Goal: Navigation & Orientation: Find specific page/section

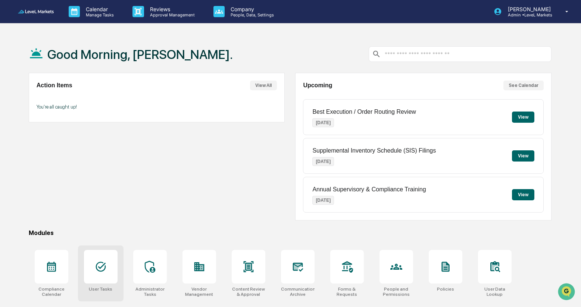
click at [114, 272] on div at bounding box center [101, 267] width 34 height 34
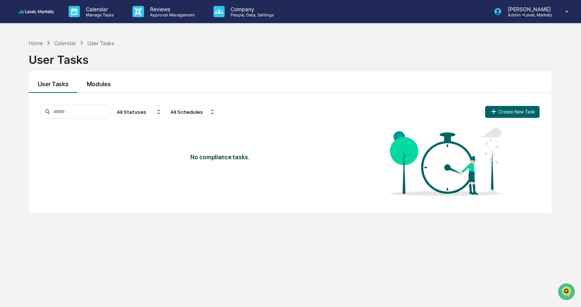
click at [99, 84] on button "Modules" at bounding box center [99, 82] width 42 height 22
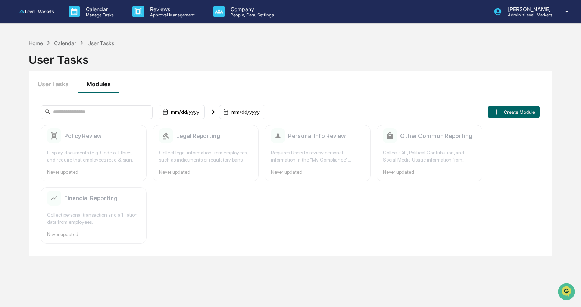
click at [36, 43] on div "Home" at bounding box center [36, 43] width 14 height 6
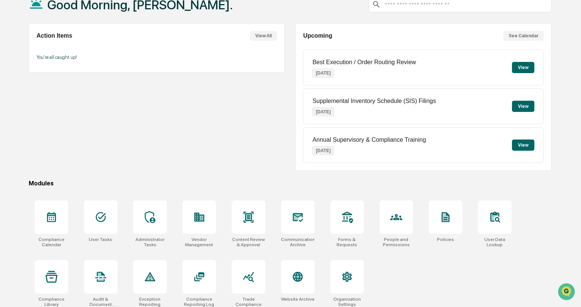
scroll to position [52, 0]
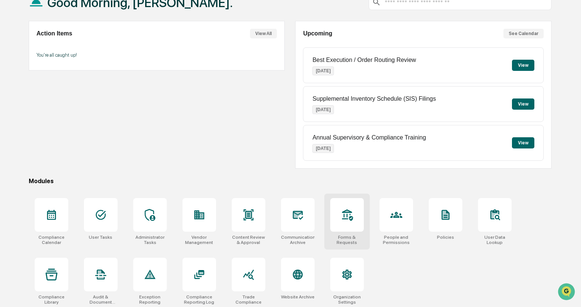
click at [346, 214] on icon at bounding box center [347, 215] width 11 height 12
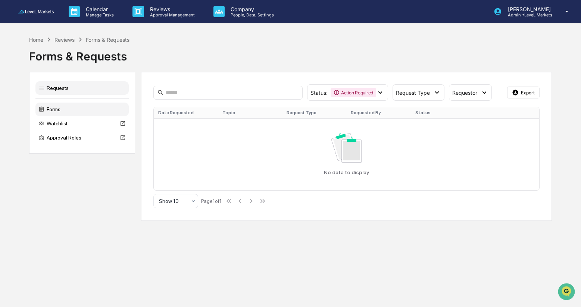
click at [59, 111] on div "Forms" at bounding box center [81, 109] width 93 height 13
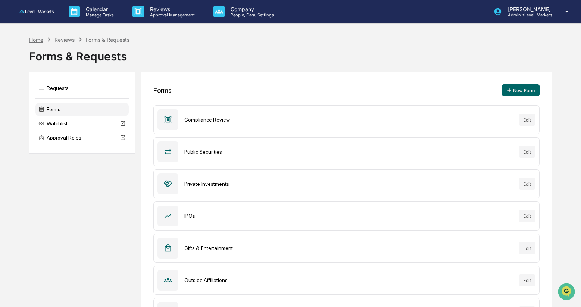
click at [35, 42] on div "Home" at bounding box center [36, 40] width 14 height 6
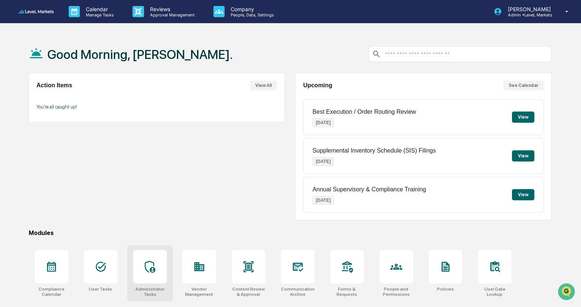
click at [152, 273] on div at bounding box center [150, 267] width 34 height 34
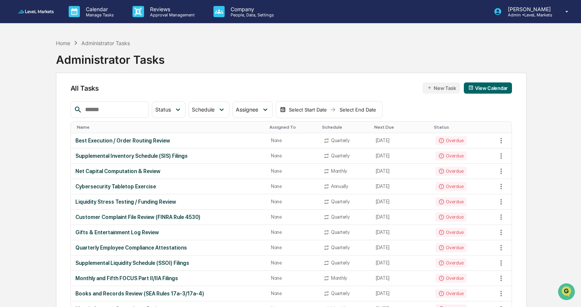
click at [117, 110] on input "text" at bounding box center [113, 110] width 63 height 10
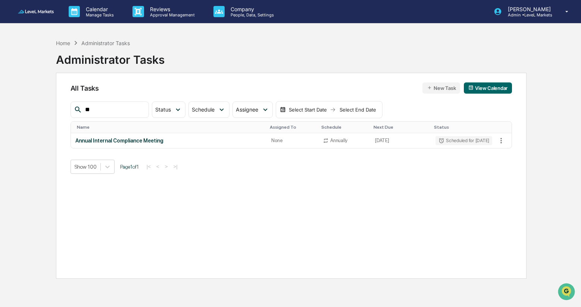
type input "*"
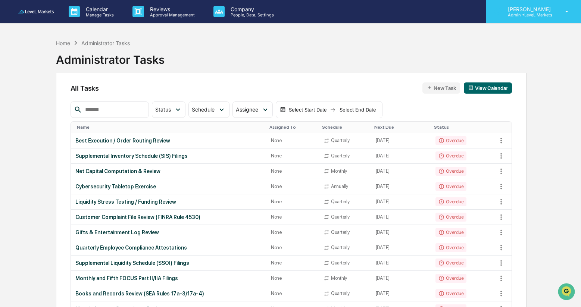
click at [533, 19] on div "Steven Moralez Admin • LeveL Markets" at bounding box center [533, 11] width 95 height 23
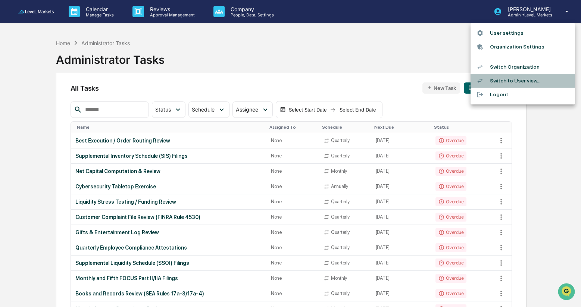
click at [518, 79] on li "Switch to User view..." at bounding box center [522, 81] width 104 height 14
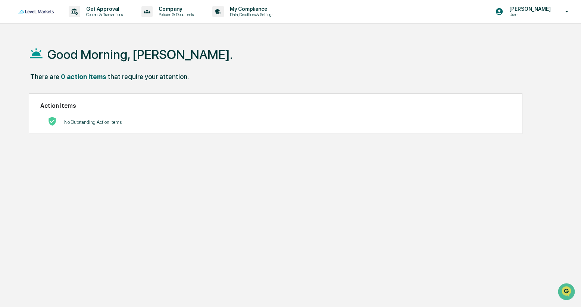
click at [532, 14] on p "Users" at bounding box center [528, 14] width 51 height 5
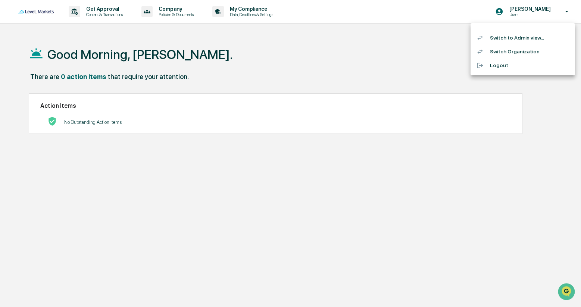
click at [518, 38] on li "Switch to Admin view..." at bounding box center [522, 38] width 104 height 14
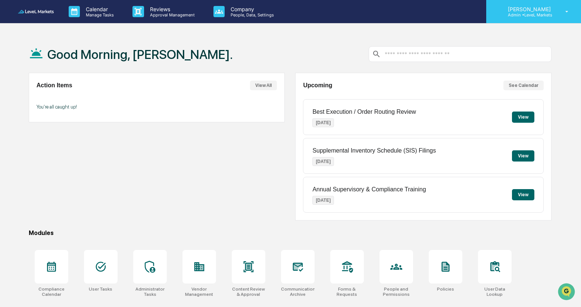
click at [533, 15] on p "Admin • LeveL Markets" at bounding box center [528, 14] width 53 height 5
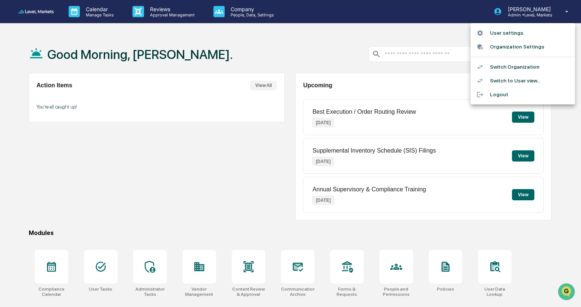
click at [507, 67] on li "Switch Organization" at bounding box center [522, 67] width 104 height 14
